Goal: Task Accomplishment & Management: Manage account settings

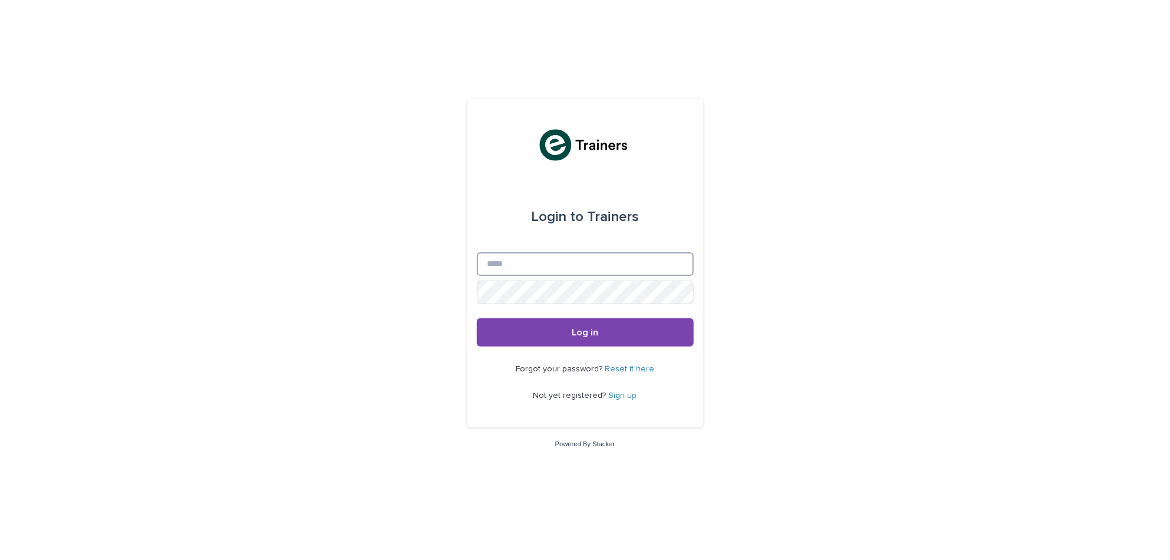
click at [607, 266] on input "Email" at bounding box center [585, 264] width 217 height 24
type input "**********"
click at [613, 332] on button "Log in" at bounding box center [585, 332] width 217 height 28
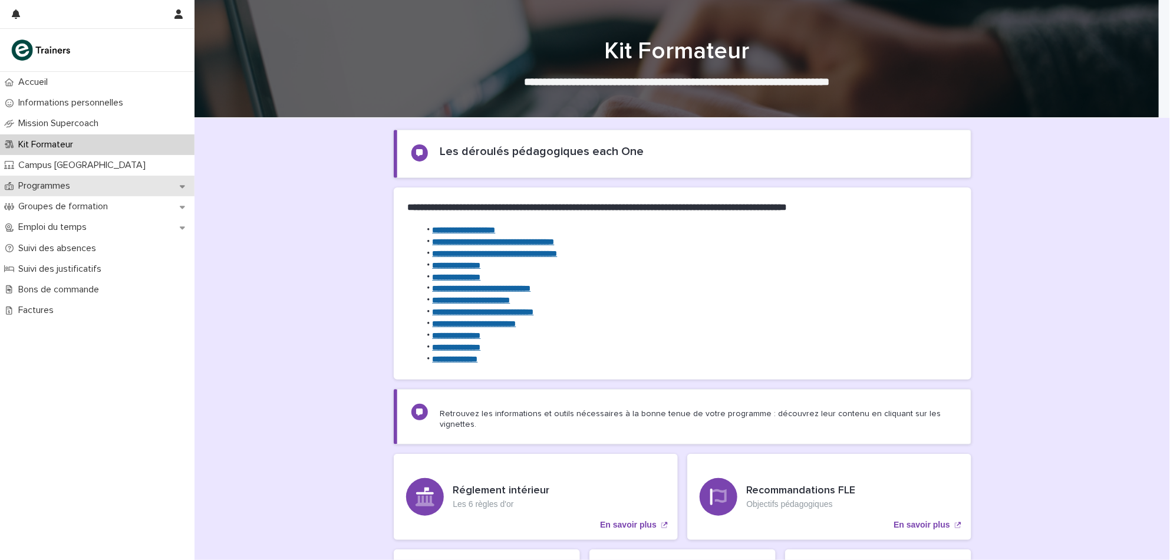
click at [83, 184] on div "Programmes" at bounding box center [97, 186] width 194 height 21
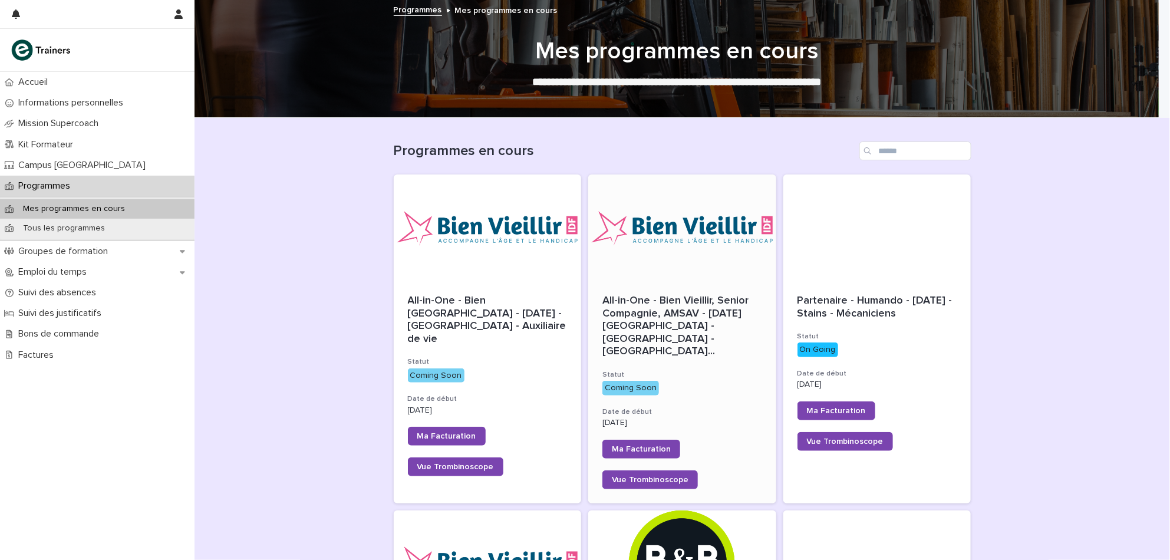
click at [655, 311] on span "All-in-One - Bien Vieillir, Senior Compagnie, AMSAV - 22 - Août 2025 - Île-de-F…" at bounding box center [682, 327] width 160 height 64
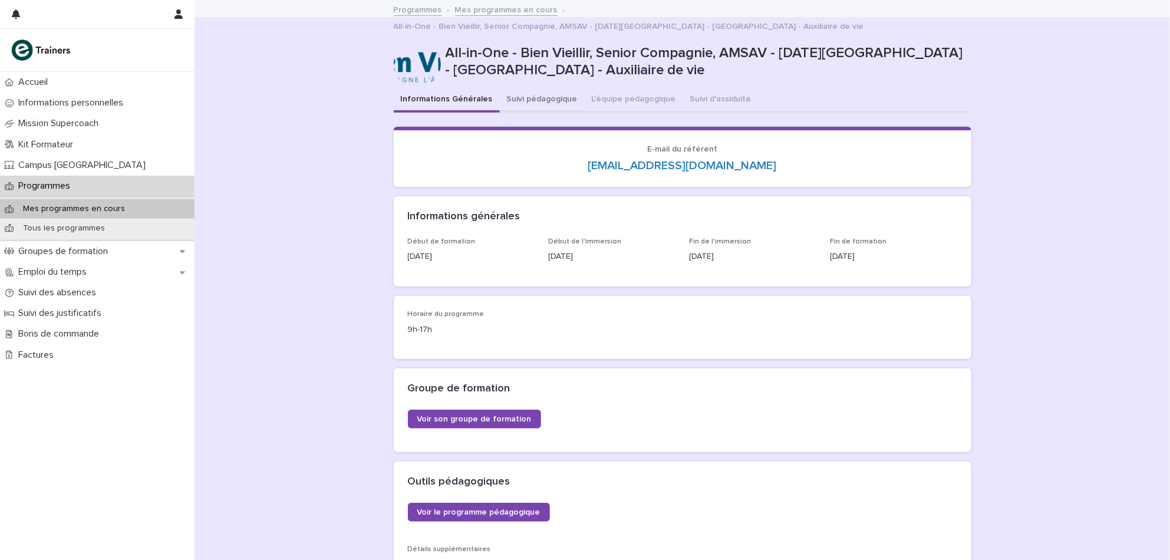
click at [522, 88] on button "Suivi pédagogique" at bounding box center [542, 100] width 85 height 25
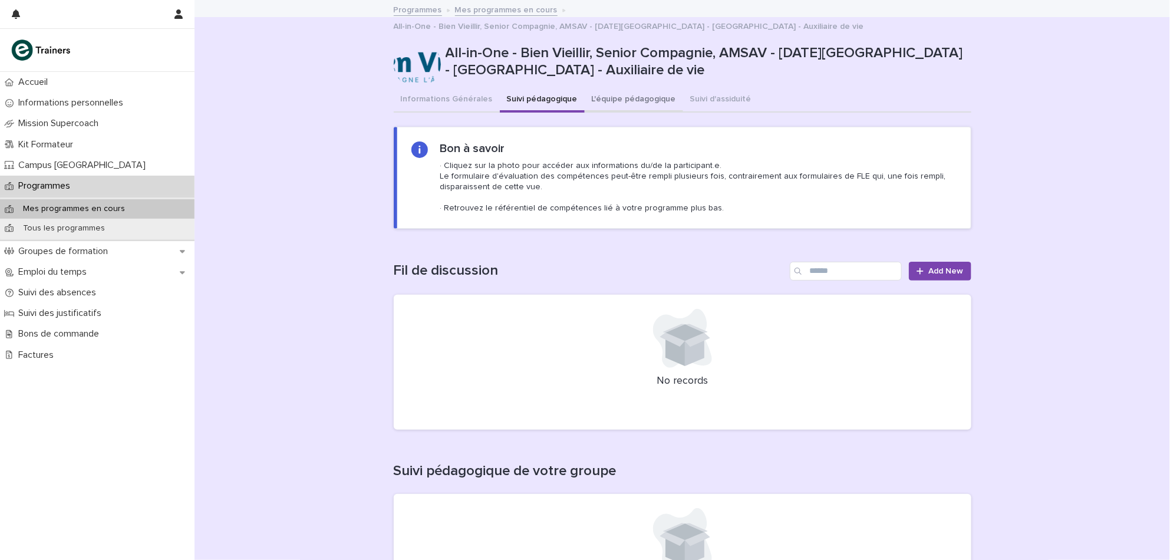
click at [605, 88] on button "L'équipe pédagogique" at bounding box center [633, 100] width 98 height 25
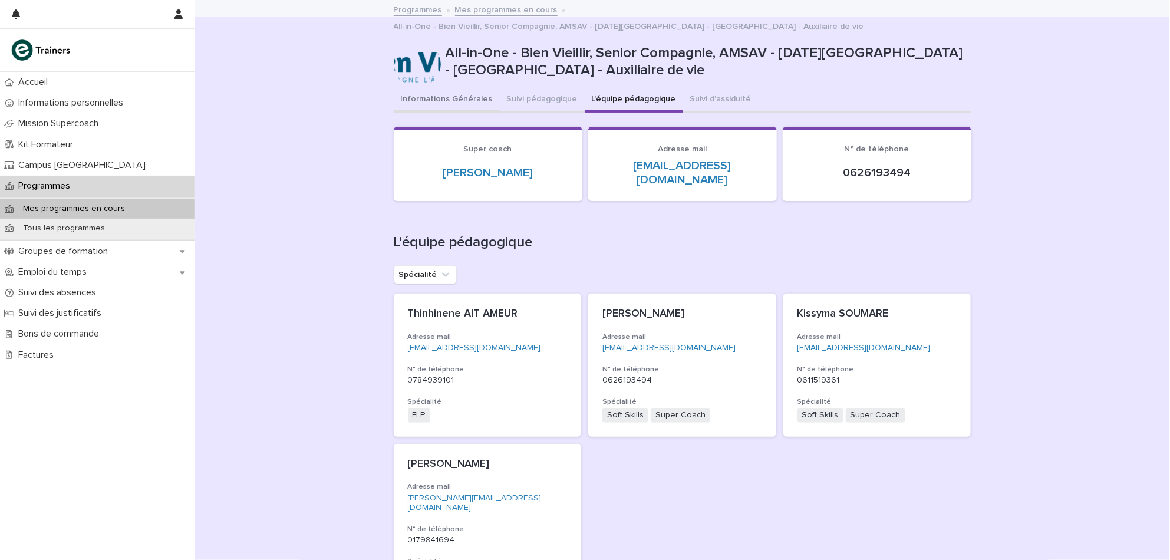
click at [449, 88] on button "Informations Générales" at bounding box center [447, 100] width 106 height 25
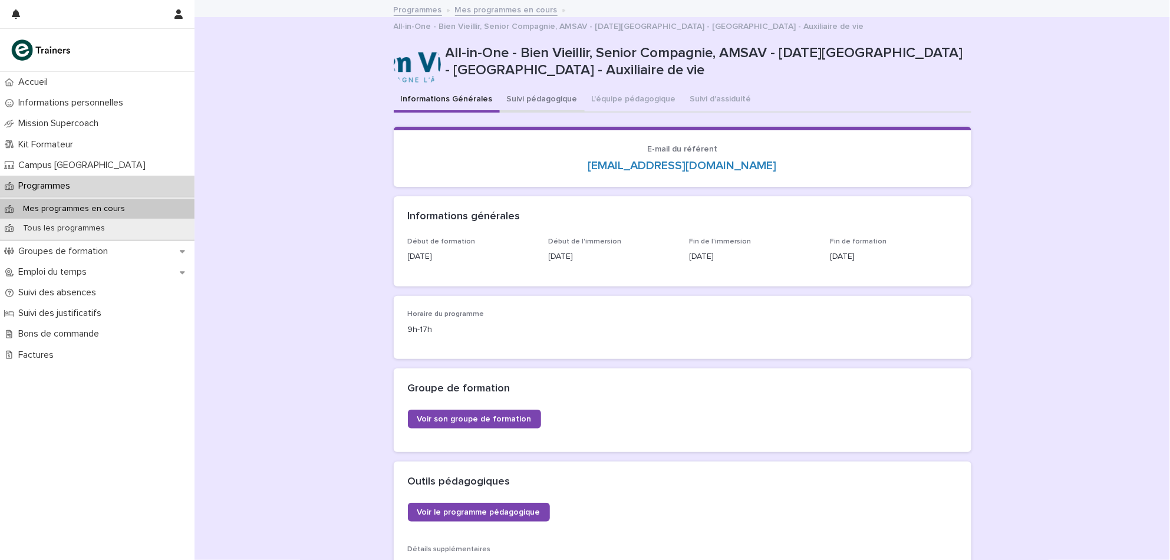
click at [529, 88] on button "Suivi pédagogique" at bounding box center [542, 100] width 85 height 25
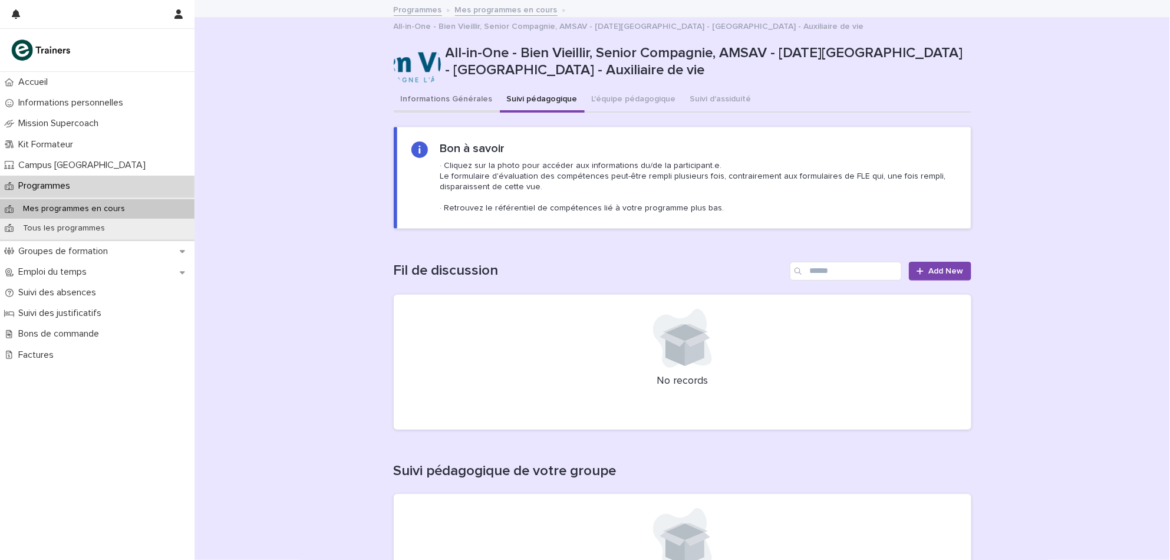
click at [421, 88] on button "Informations Générales" at bounding box center [447, 100] width 106 height 25
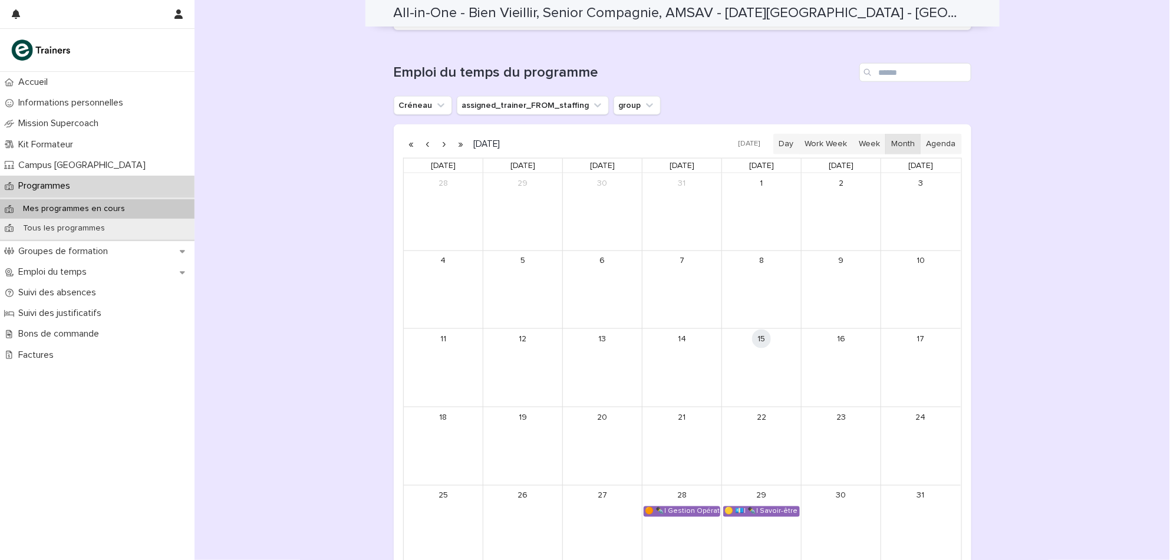
scroll to position [708, 0]
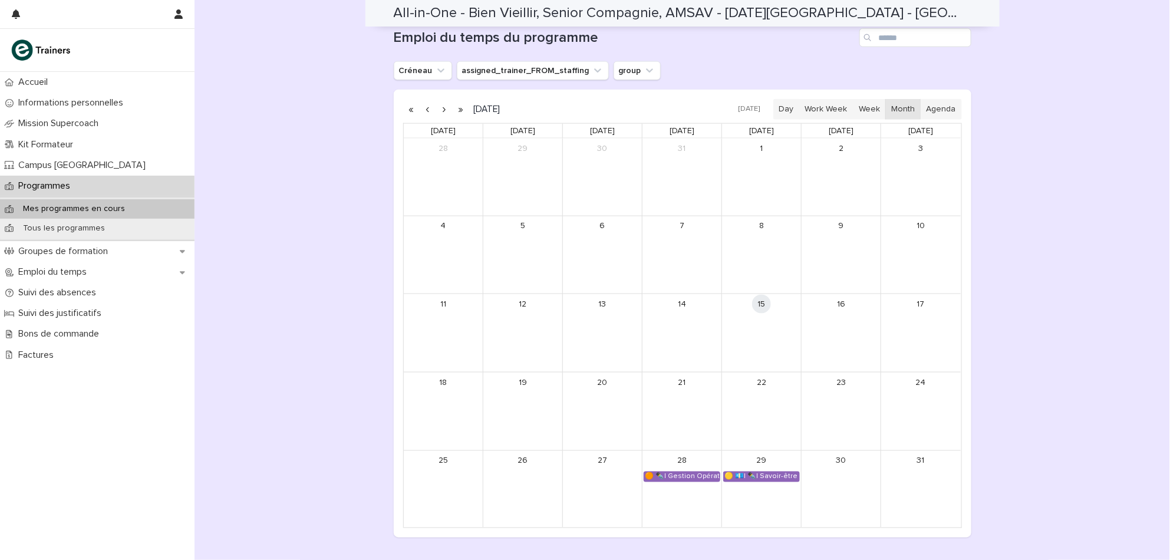
click at [441, 100] on button "button" at bounding box center [444, 109] width 16 height 19
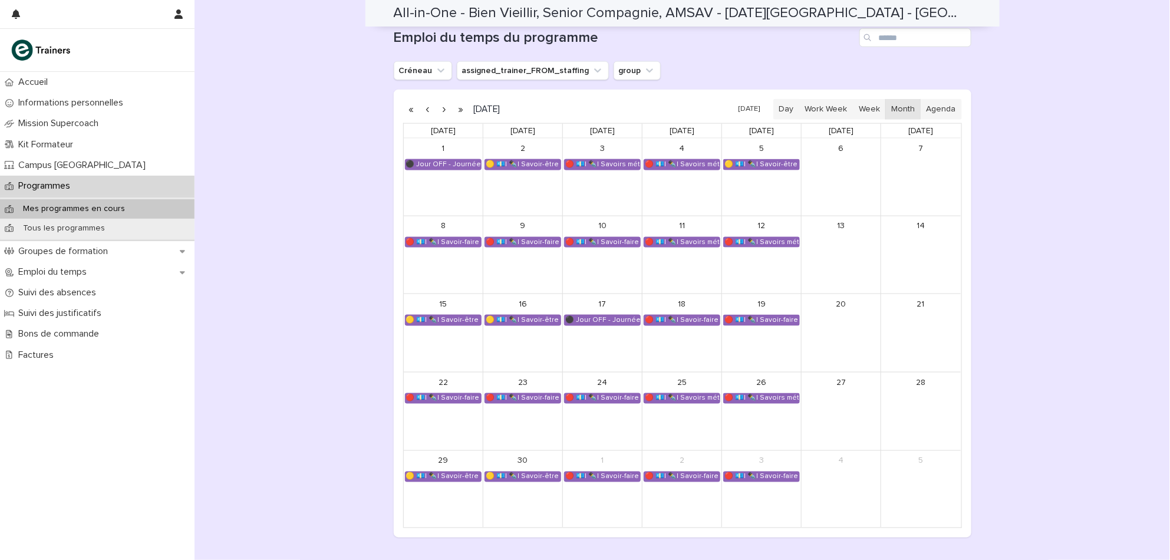
click at [420, 100] on button "button" at bounding box center [428, 109] width 16 height 19
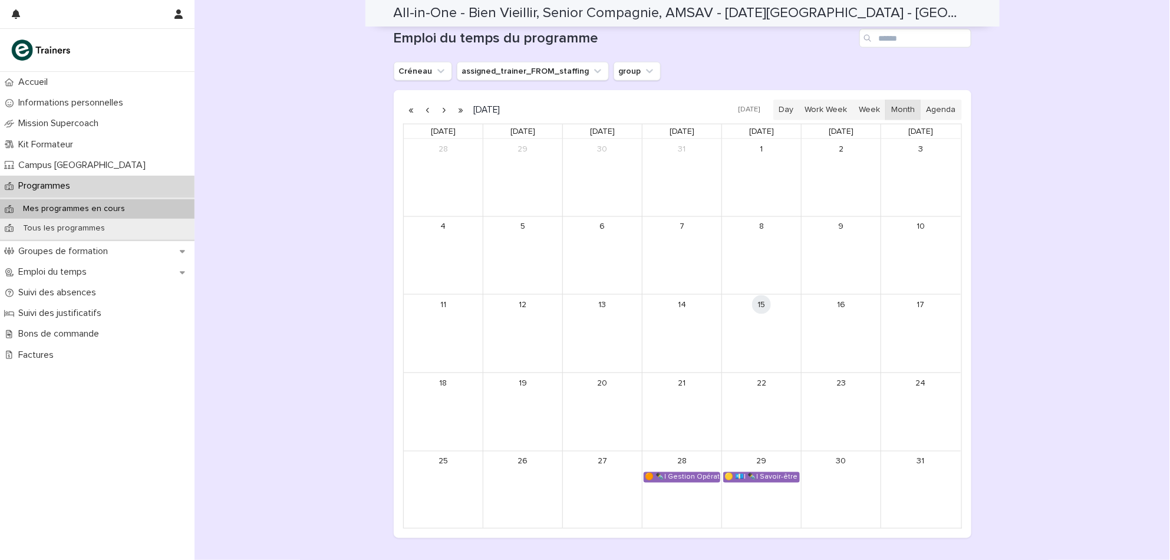
scroll to position [699, 0]
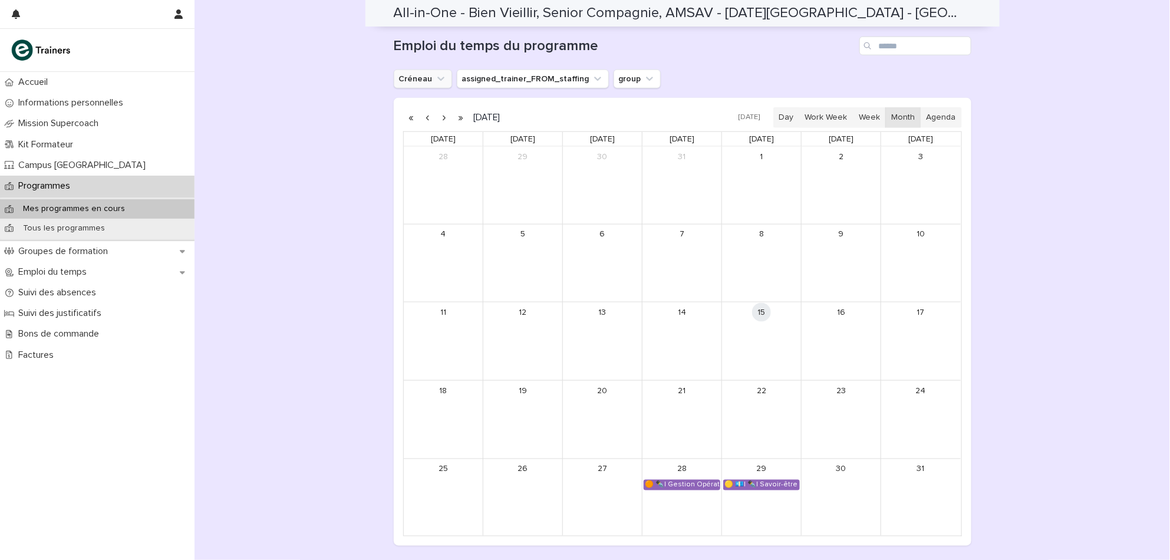
click at [428, 70] on button "Créneau" at bounding box center [423, 79] width 58 height 19
click at [494, 70] on button "assigned_trainer_FROM_staffing" at bounding box center [533, 79] width 152 height 19
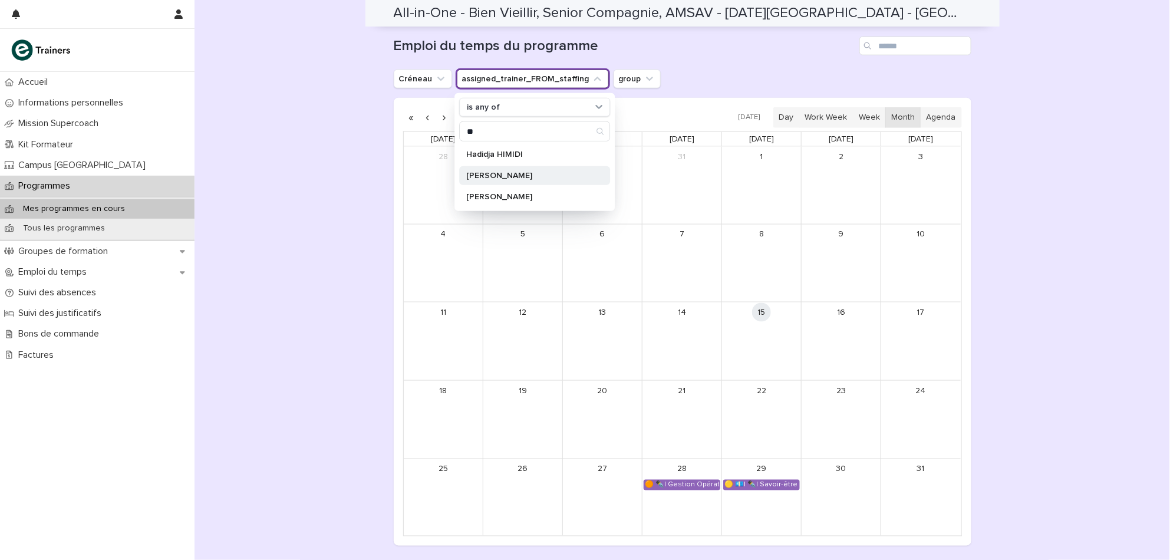
type input "**"
click at [507, 166] on div "[PERSON_NAME]" at bounding box center [534, 175] width 151 height 19
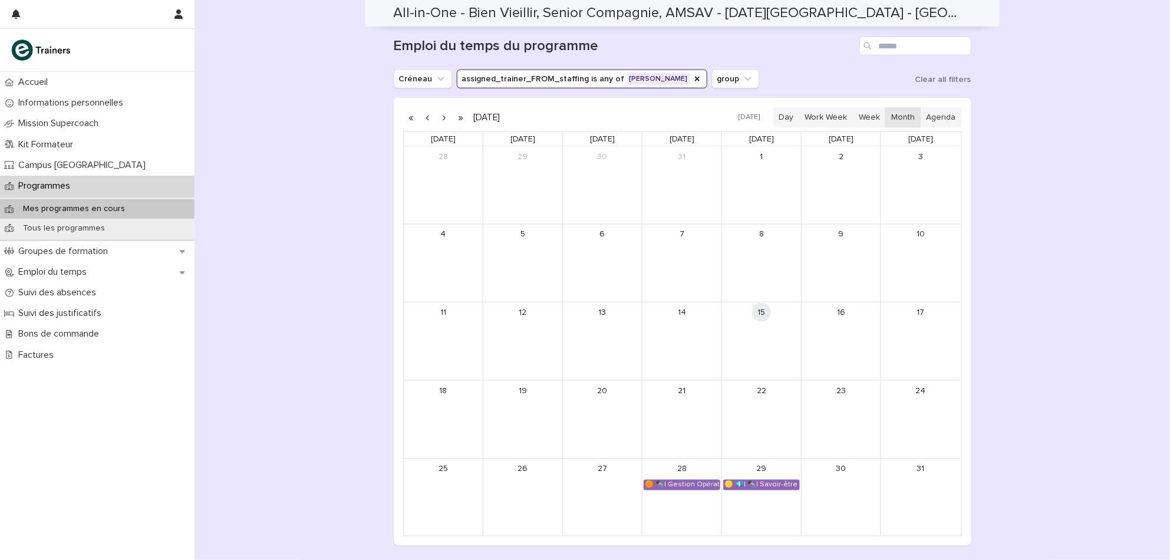
click at [437, 108] on button "button" at bounding box center [444, 117] width 16 height 19
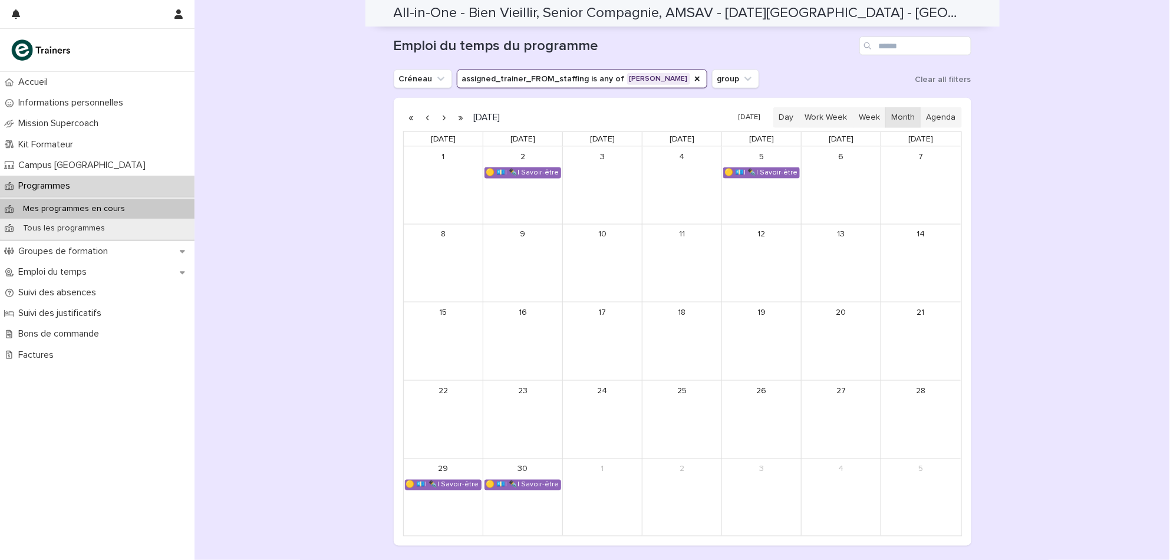
click at [420, 108] on button "button" at bounding box center [428, 117] width 16 height 19
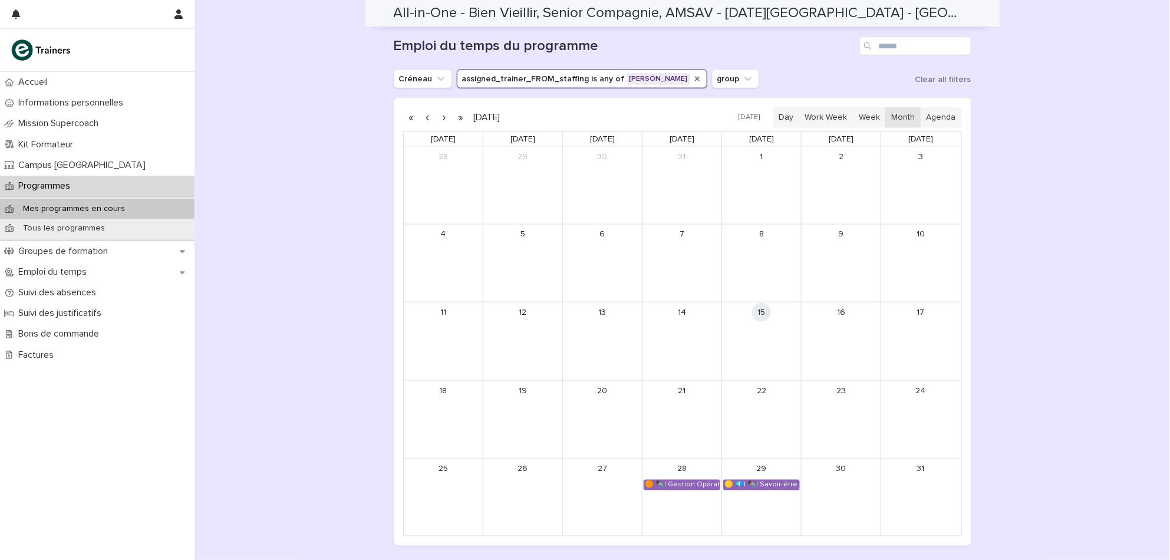
click at [695, 77] on icon "assigned_trainer_FROM_staffing" at bounding box center [697, 79] width 5 height 5
click at [592, 73] on icon "assigned_trainer_FROM_staffing" at bounding box center [598, 79] width 12 height 12
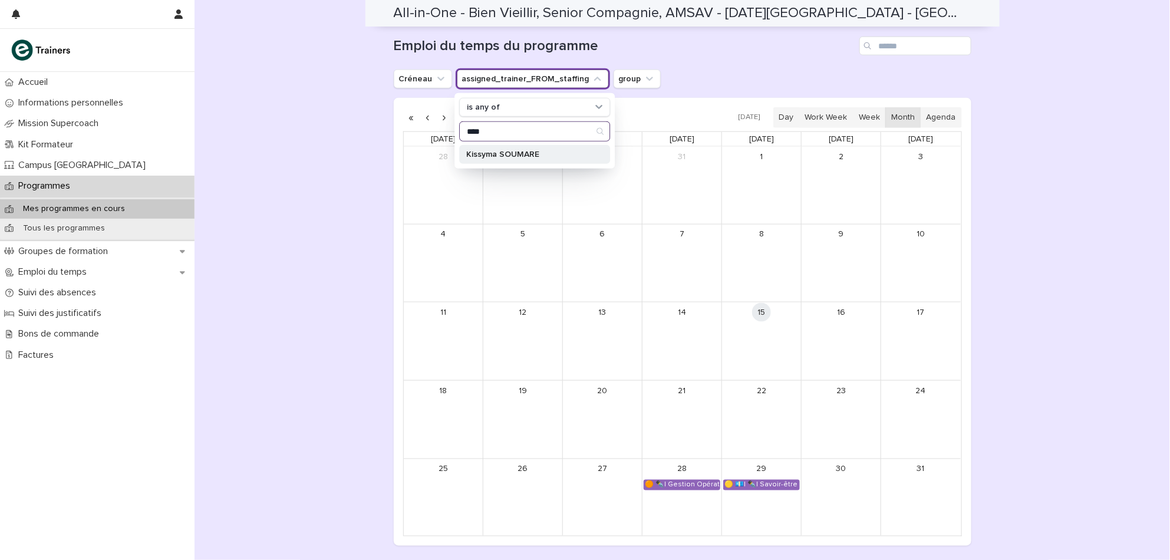
type input "****"
click at [507, 150] on p "Kissyma SOUMARE" at bounding box center [528, 154] width 125 height 8
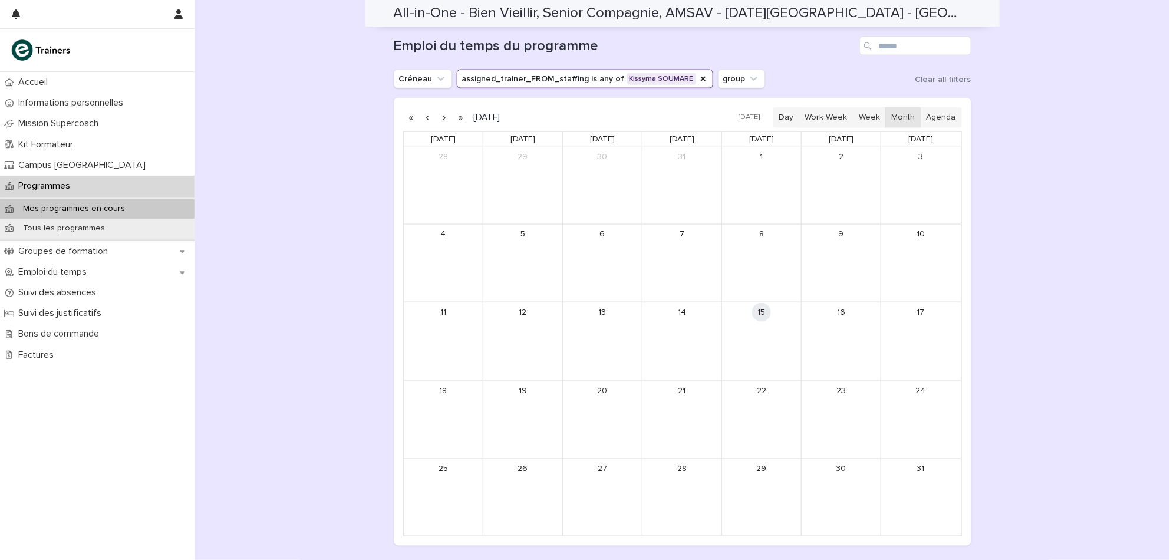
click at [442, 108] on button "button" at bounding box center [444, 117] width 16 height 19
click at [57, 184] on p "Programmes" at bounding box center [47, 185] width 66 height 11
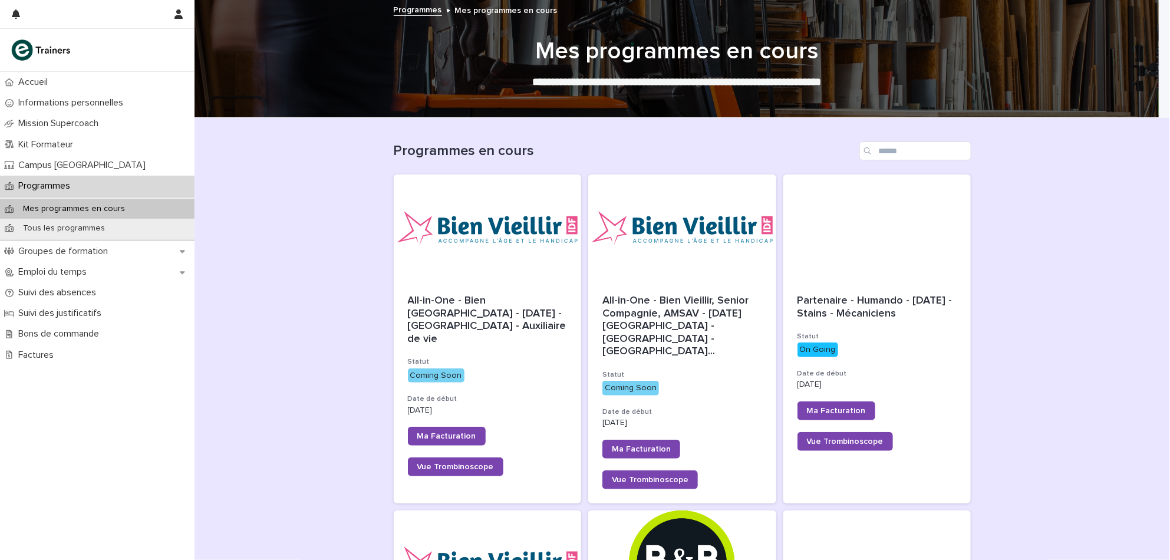
click at [57, 184] on p "Programmes" at bounding box center [47, 185] width 66 height 11
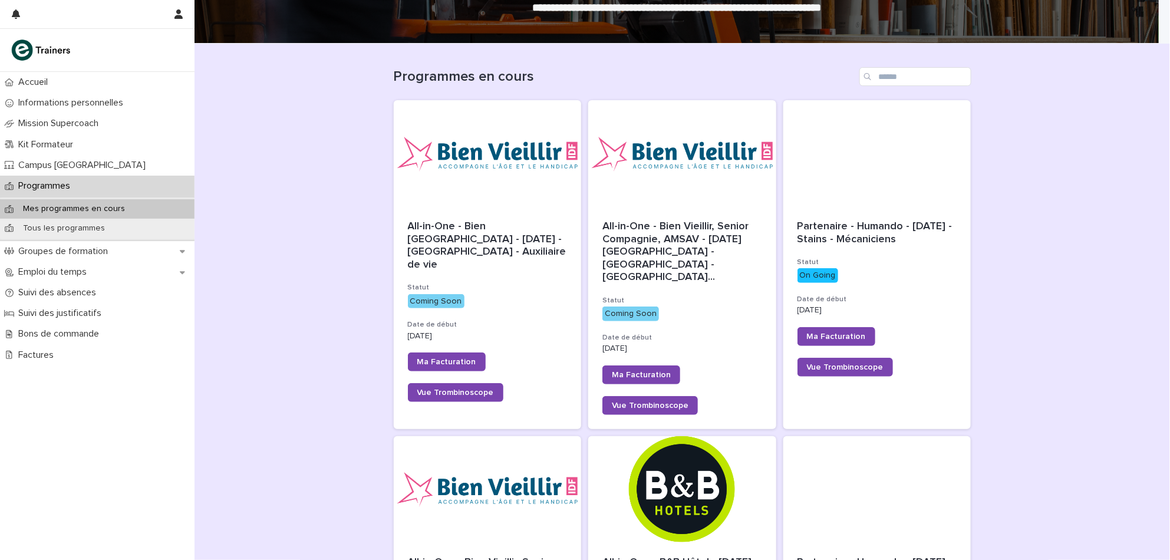
scroll to position [67, 0]
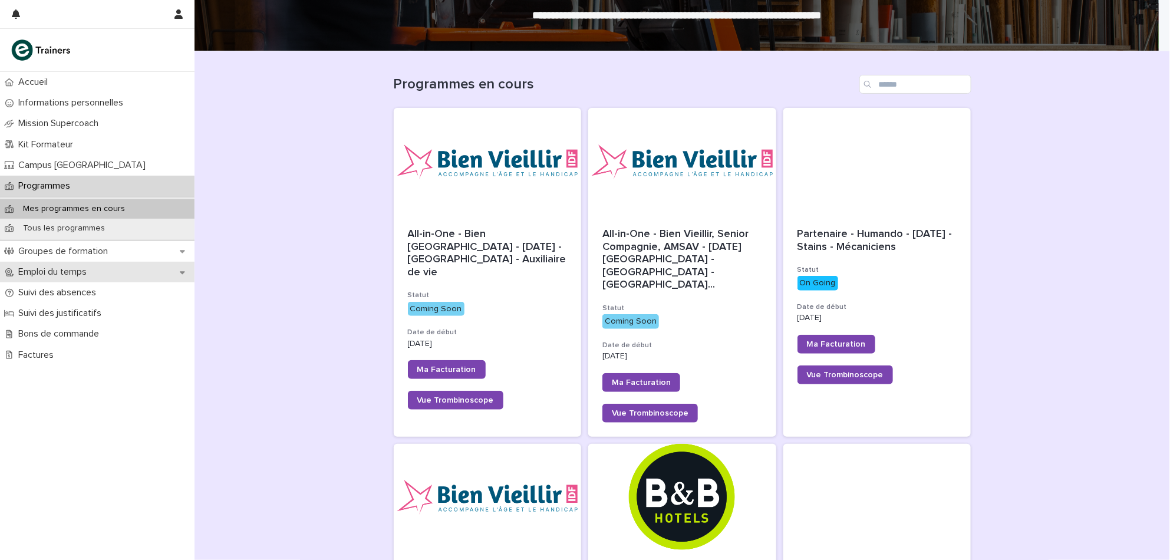
click at [64, 280] on div "Emploi du temps" at bounding box center [97, 272] width 194 height 21
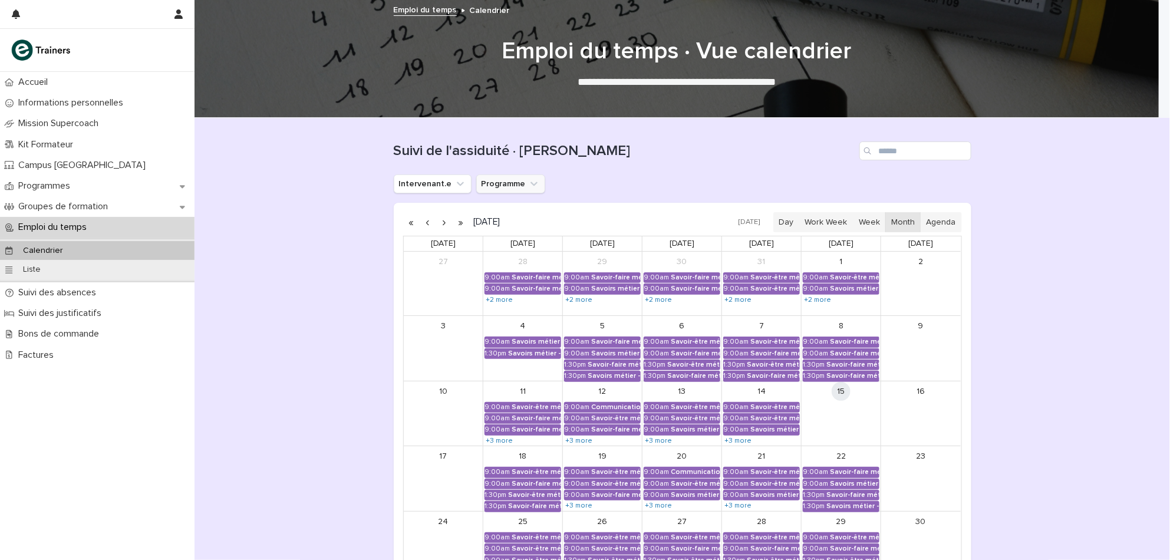
click at [510, 191] on button "Programme" at bounding box center [510, 183] width 69 height 19
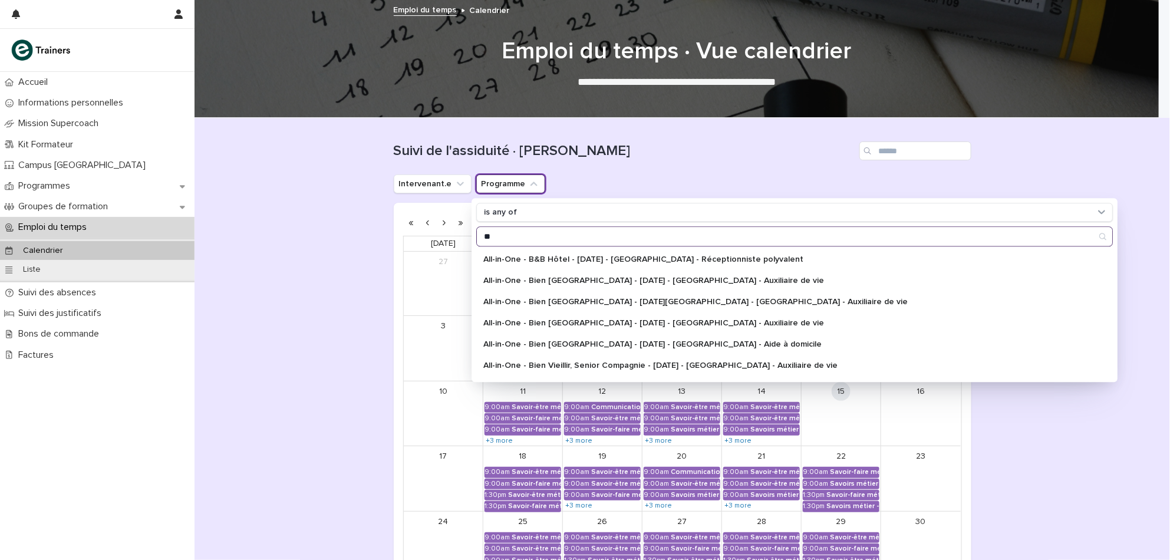
click at [522, 238] on input "**" at bounding box center [794, 236] width 635 height 19
type input "*"
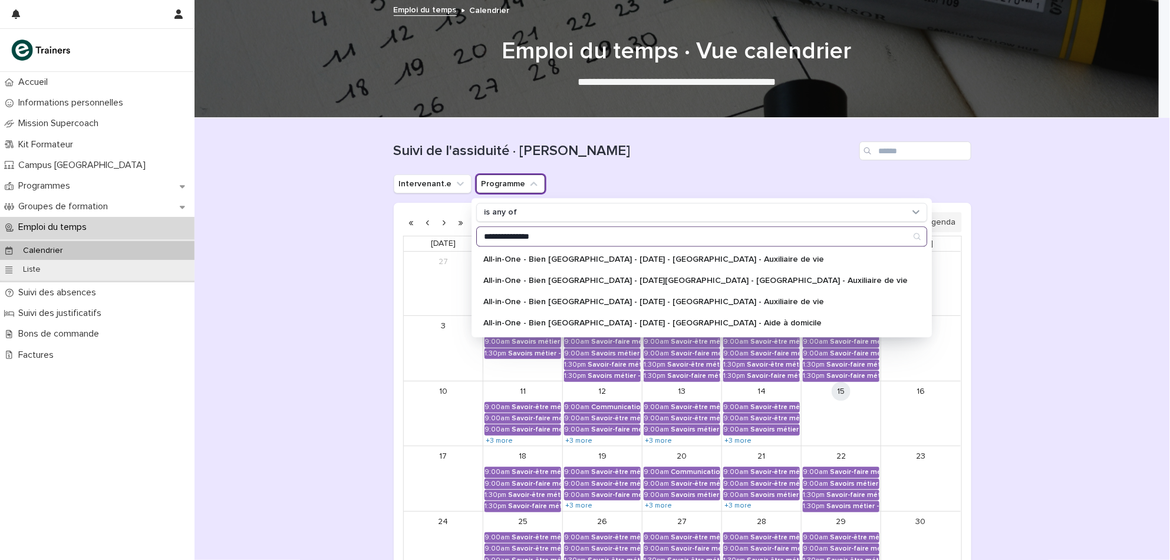
type input "**********"
click at [606, 186] on div "**********" at bounding box center [682, 183] width 577 height 19
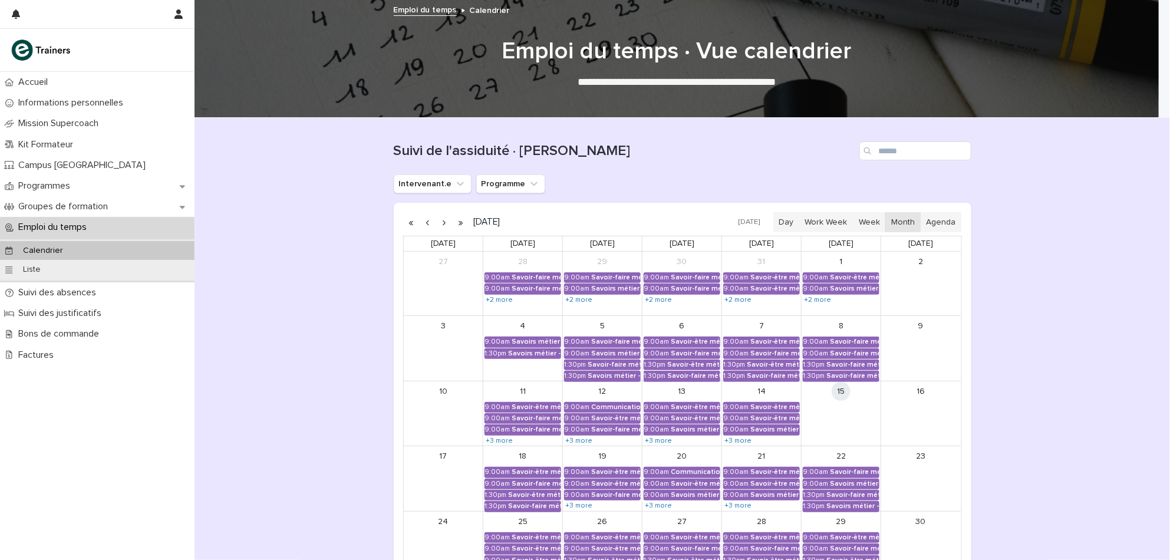
click at [67, 224] on p "Emploi du temps" at bounding box center [55, 227] width 82 height 11
click at [440, 180] on button "Intervenant.e" at bounding box center [433, 183] width 78 height 19
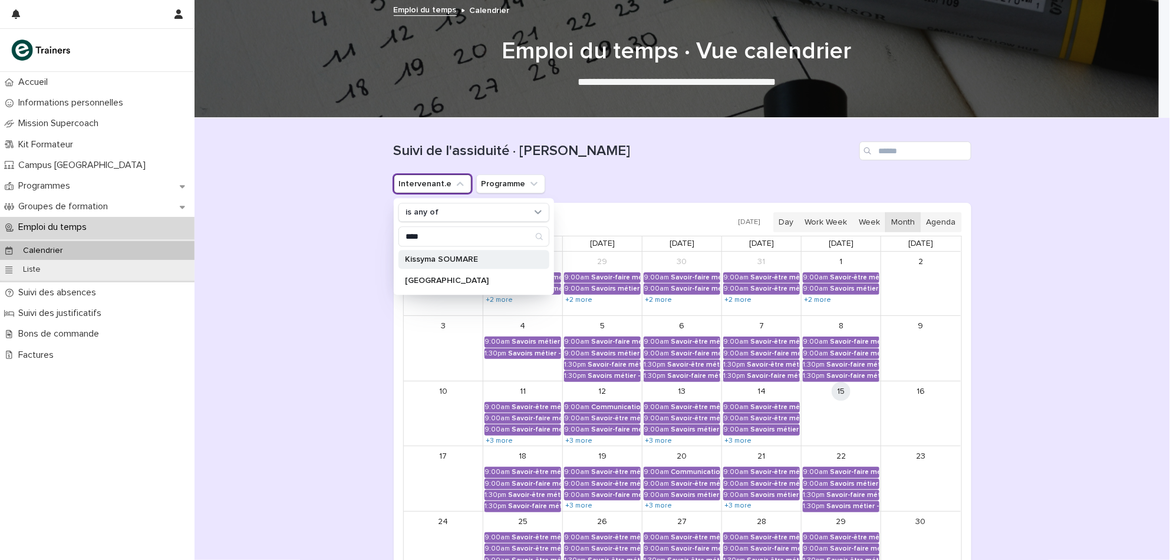
type input "****"
click at [437, 252] on div "Kissyma SOUMARE" at bounding box center [473, 259] width 151 height 19
click at [271, 384] on div "Loading... Saving… Loading... Saving… Suivi de l'assiduité · Vue Calendrier Int…" at bounding box center [681, 414] width 975 height 592
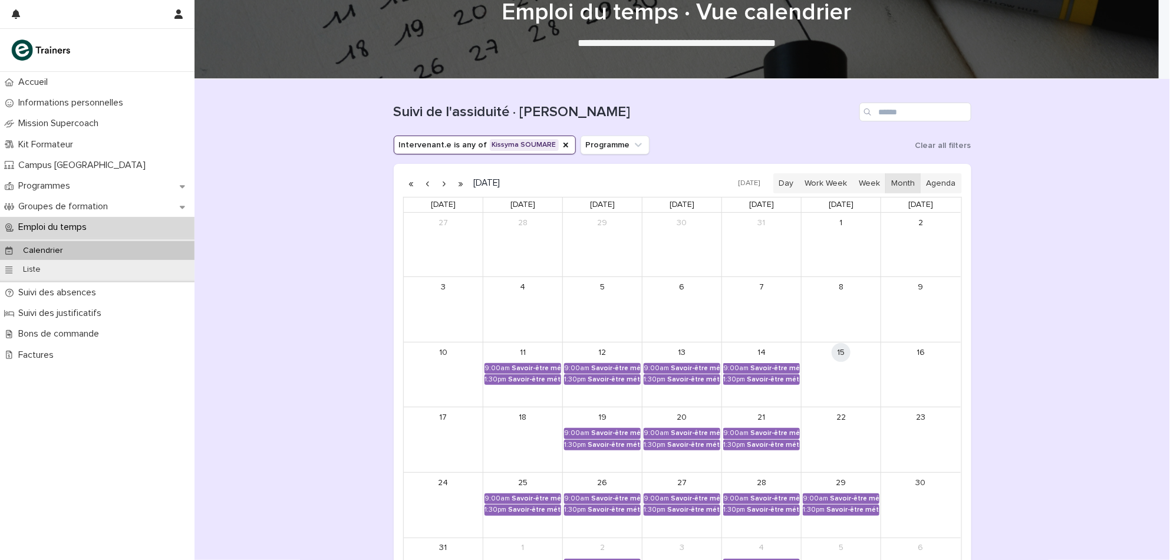
scroll to position [183, 0]
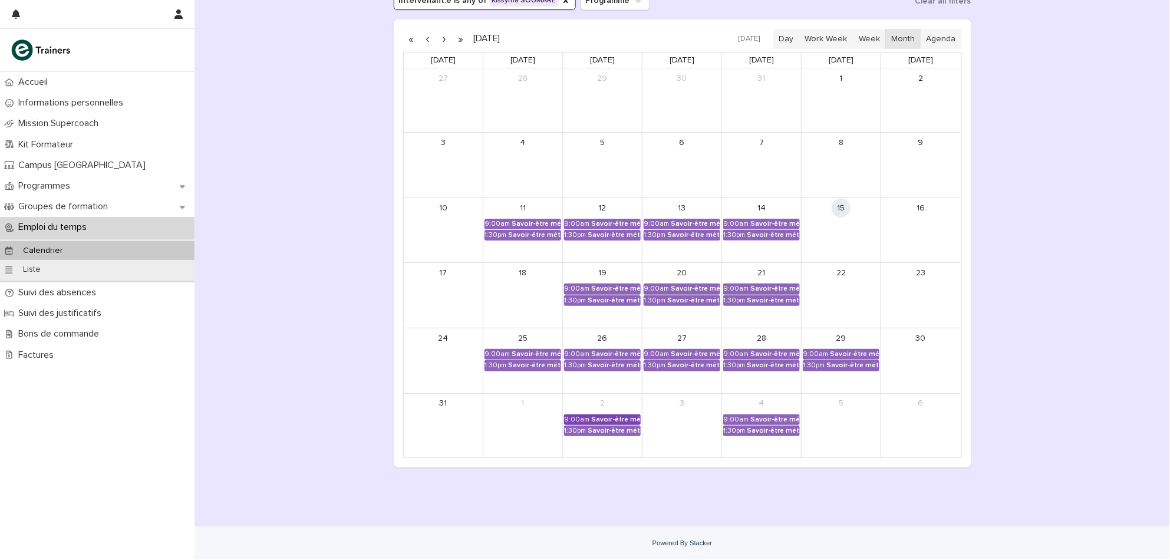
click at [602, 417] on div "Savoir-être métier - Relation Client" at bounding box center [615, 419] width 49 height 8
click at [751, 421] on div at bounding box center [585, 280] width 1170 height 560
click at [858, 519] on div "Loading... Saving… Loading... Saving… Suivi de l'assiduité · Vue Calendrier Int…" at bounding box center [681, 231] width 975 height 592
click at [830, 358] on div "Savoir-être métier - Appropriation des outils utilisés lors de la formation" at bounding box center [854, 354] width 49 height 8
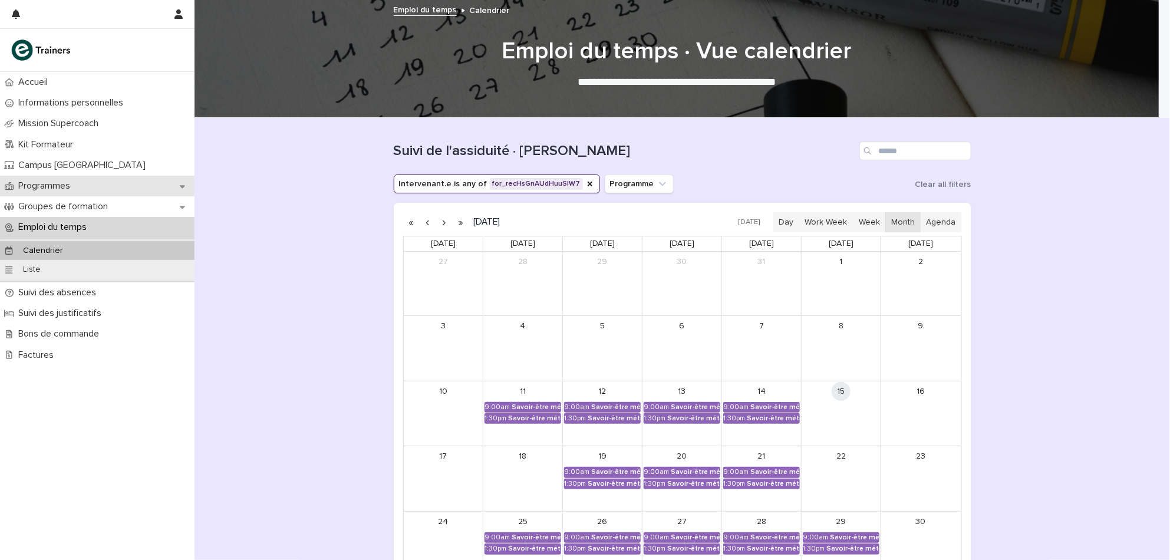
click at [70, 181] on p "Programmes" at bounding box center [47, 185] width 66 height 11
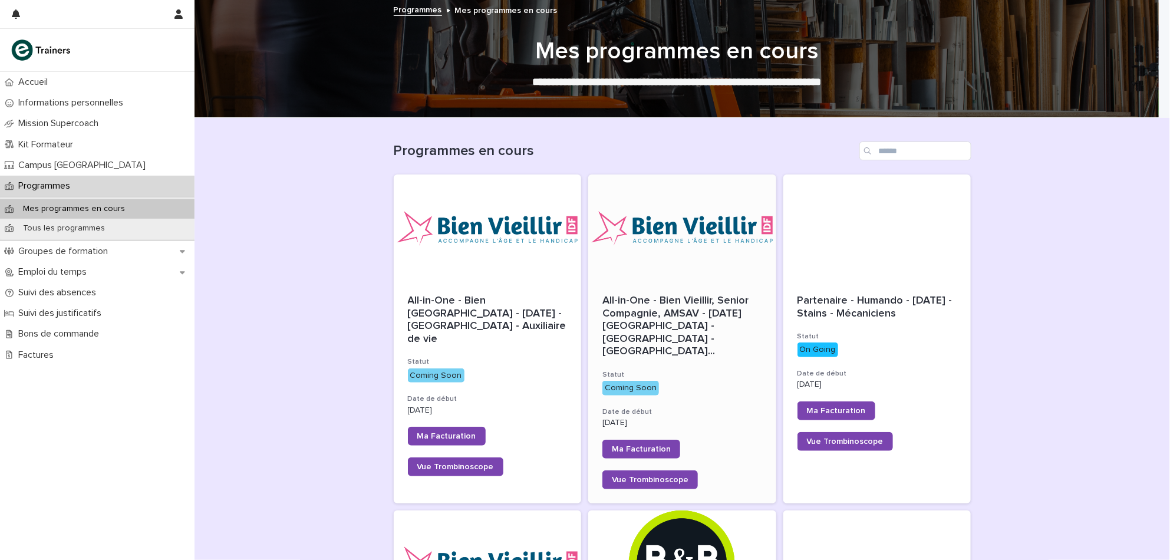
click at [678, 256] on div at bounding box center [682, 227] width 188 height 106
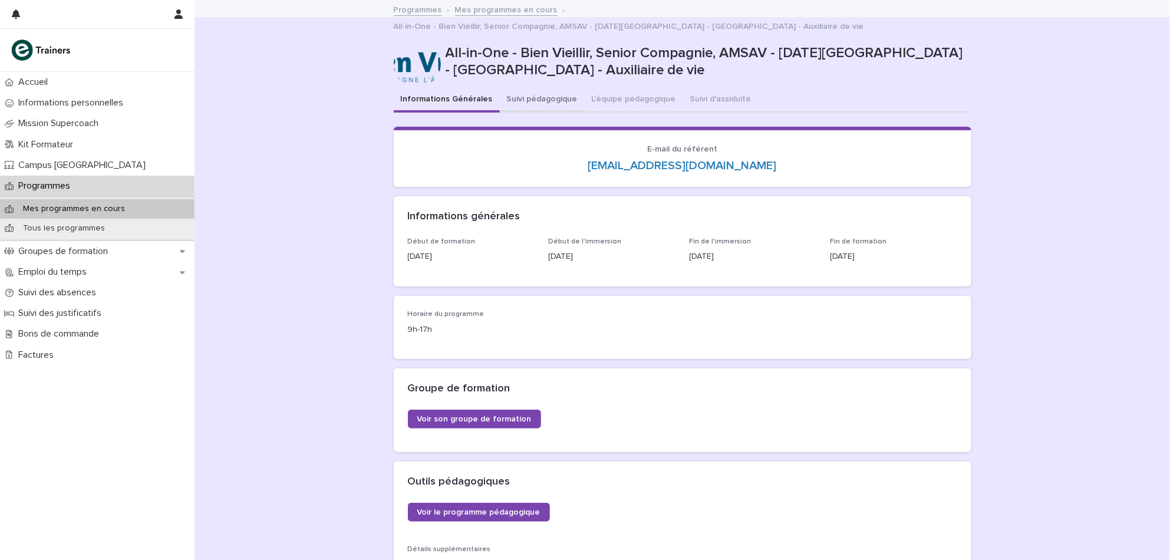
click at [530, 88] on button "Suivi pédagogique" at bounding box center [542, 100] width 85 height 25
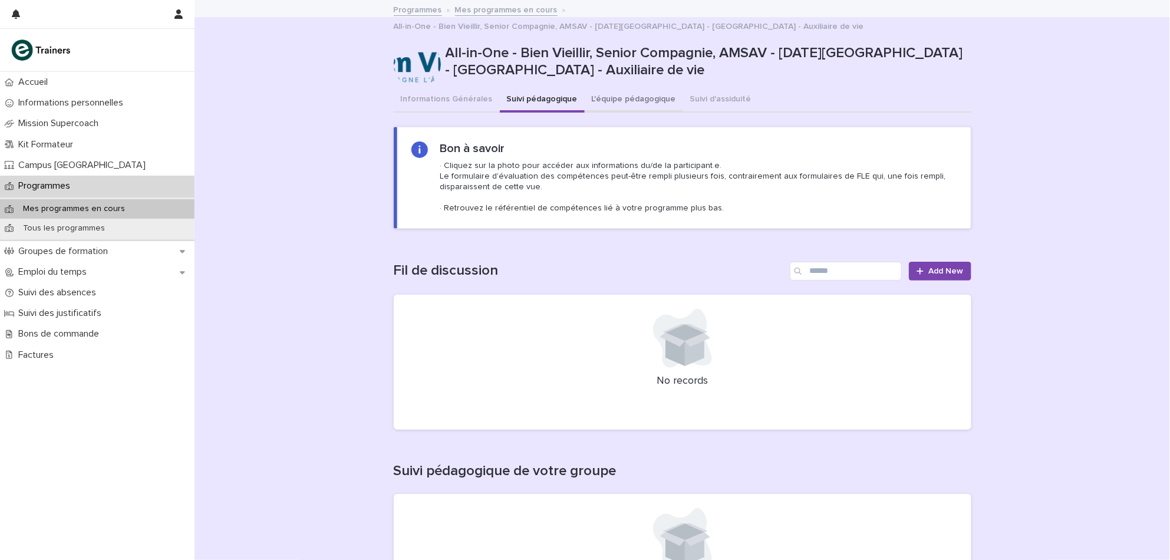
click at [617, 88] on button "L'équipe pédagogique" at bounding box center [633, 100] width 98 height 25
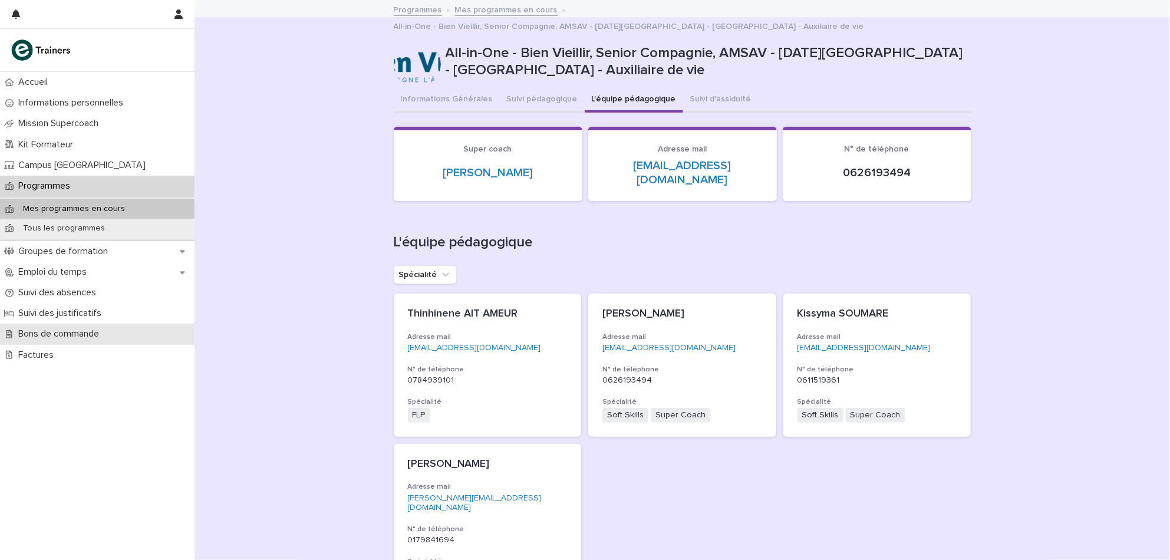
click at [90, 337] on p "Bons de commande" at bounding box center [61, 333] width 95 height 11
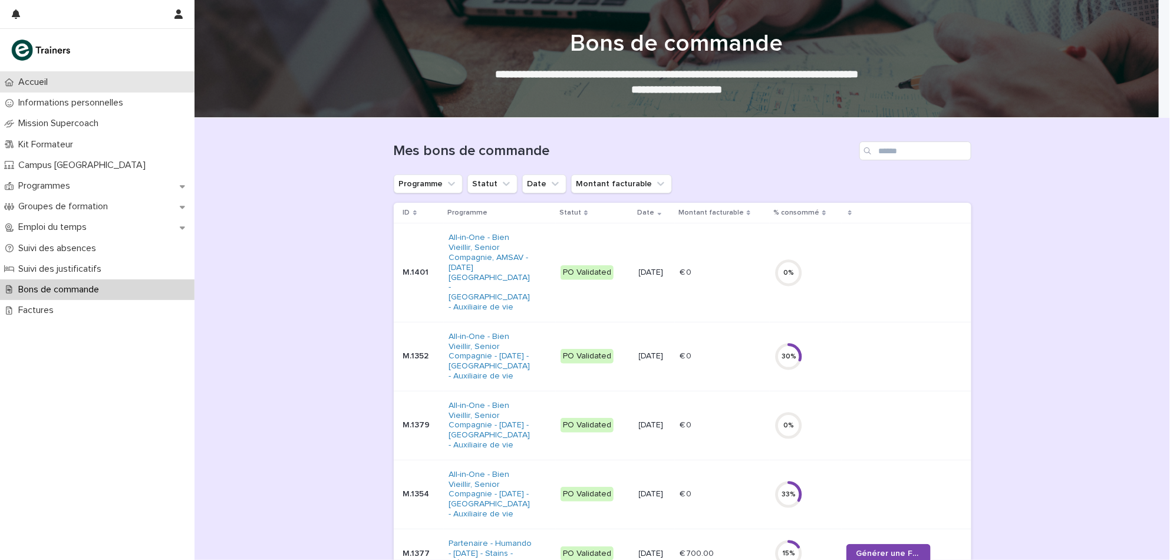
click at [32, 81] on p "Accueil" at bounding box center [36, 82] width 44 height 11
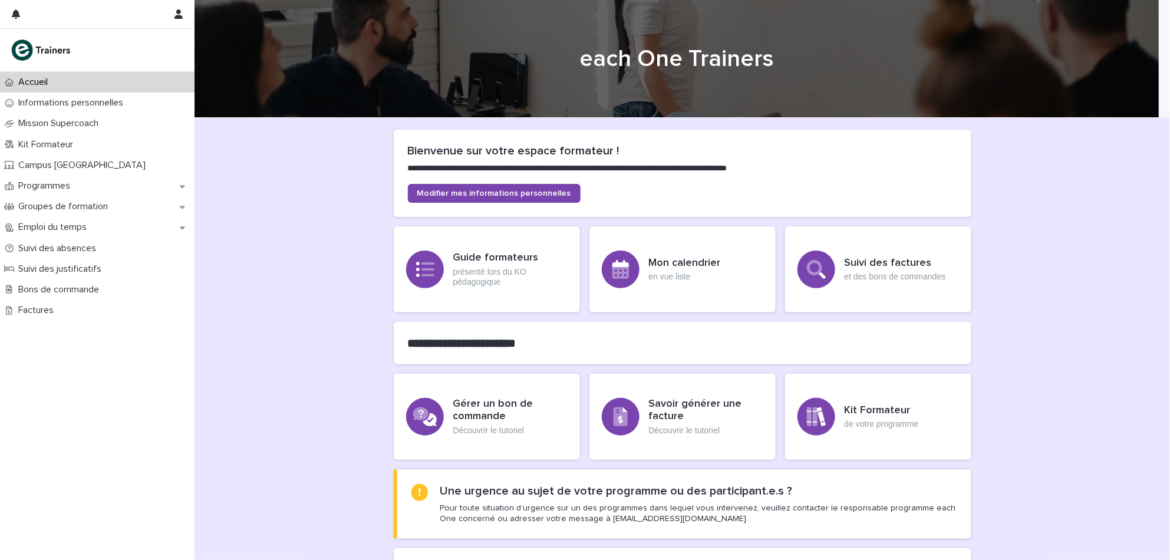
click at [32, 81] on p "Accueil" at bounding box center [36, 82] width 44 height 11
